Goal: Navigation & Orientation: Find specific page/section

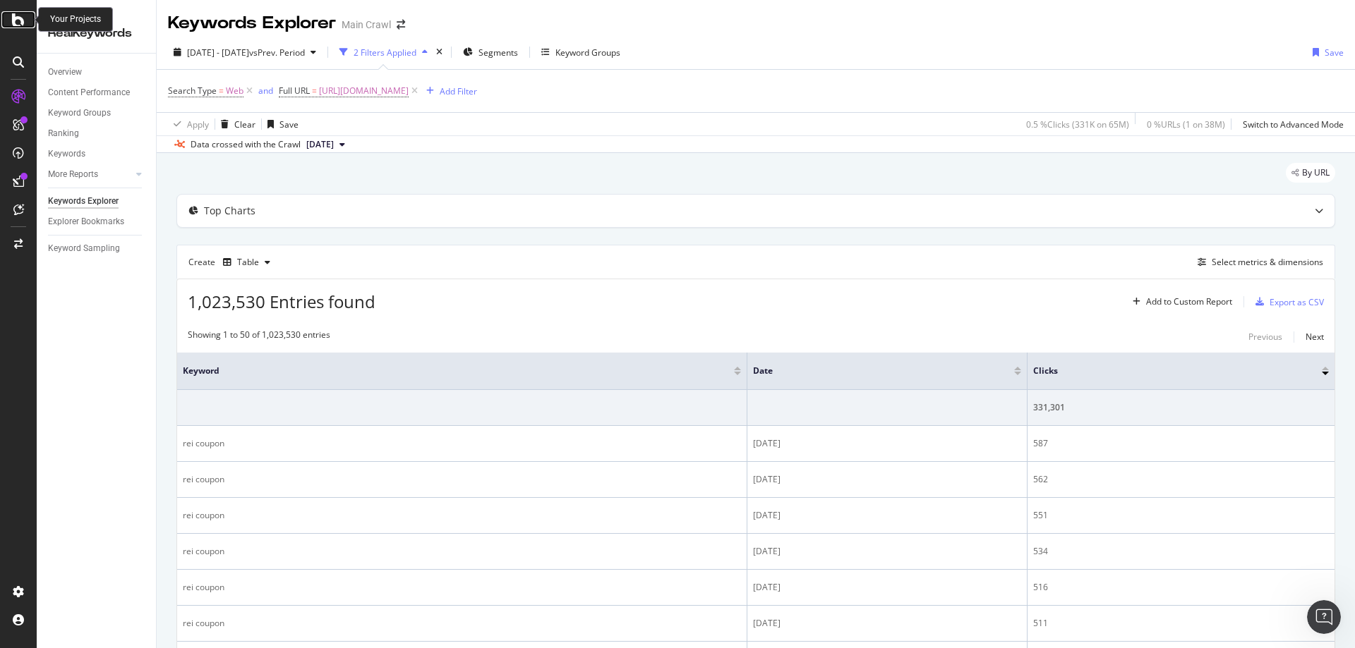
click at [18, 24] on icon at bounding box center [18, 19] width 13 height 17
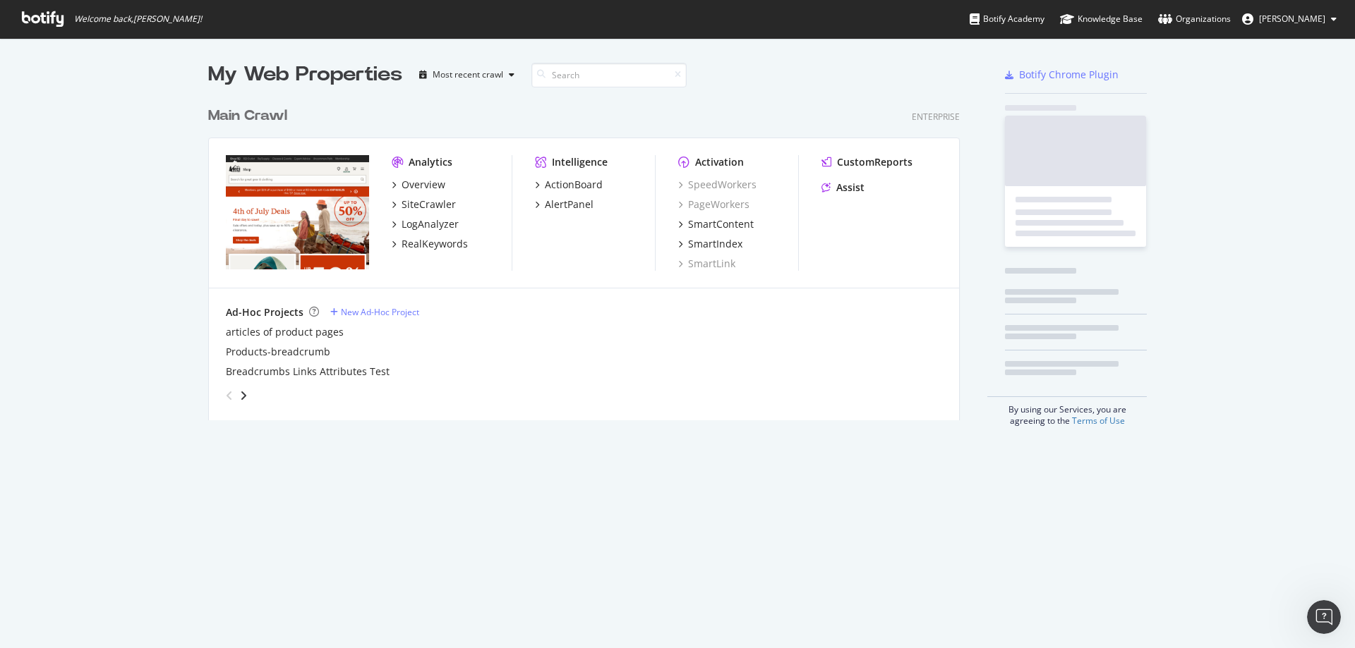
scroll to position [638, 1334]
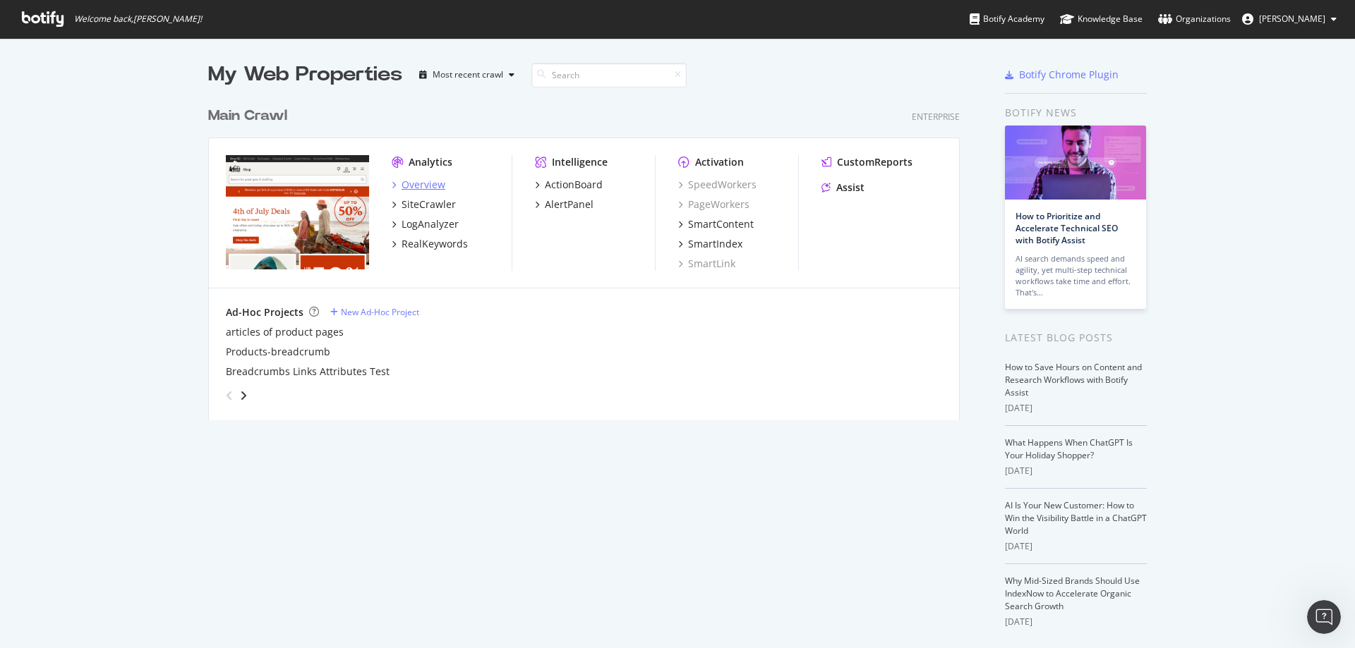
click at [424, 188] on div "Overview" at bounding box center [423, 185] width 44 height 14
